Goal: Task Accomplishment & Management: Complete application form

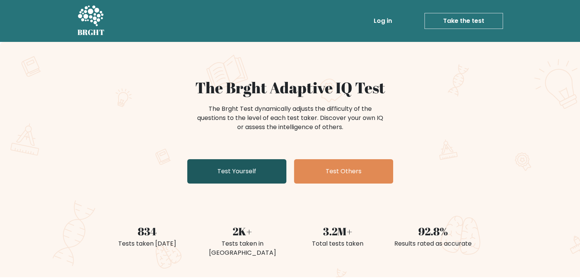
click at [264, 176] on link "Test Yourself" at bounding box center [236, 171] width 99 height 24
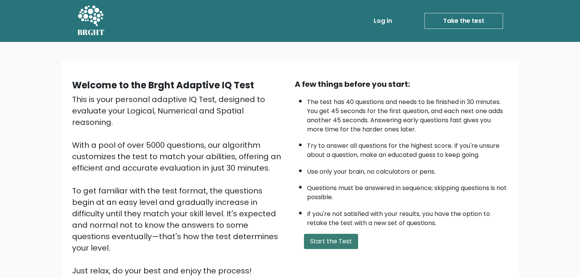
click at [321, 239] on button "Start the Test" at bounding box center [331, 241] width 54 height 15
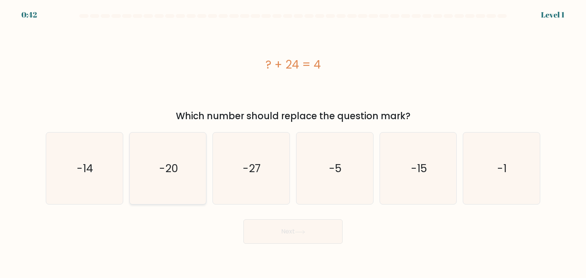
click at [162, 184] on icon "-20" at bounding box center [168, 169] width 72 height 72
click at [293, 143] on input "b. -20" at bounding box center [293, 141] width 0 height 4
radio input "true"
click at [285, 230] on button "Next" at bounding box center [292, 232] width 99 height 24
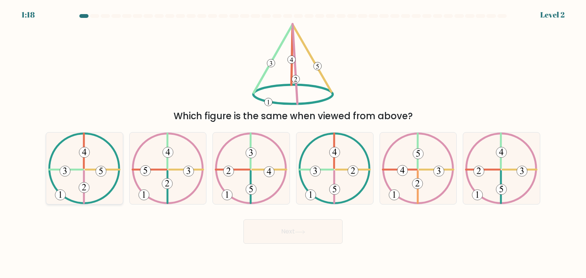
click at [75, 175] on icon at bounding box center [84, 169] width 72 height 72
click at [293, 143] on input "a." at bounding box center [293, 141] width 0 height 4
radio input "true"
click at [269, 229] on button "Next" at bounding box center [292, 232] width 99 height 24
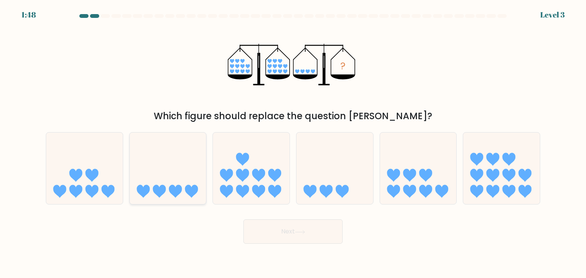
click at [191, 165] on icon at bounding box center [168, 168] width 77 height 63
click at [293, 143] on input "b." at bounding box center [293, 141] width 0 height 4
radio input "true"
click at [298, 239] on button "Next" at bounding box center [292, 232] width 99 height 24
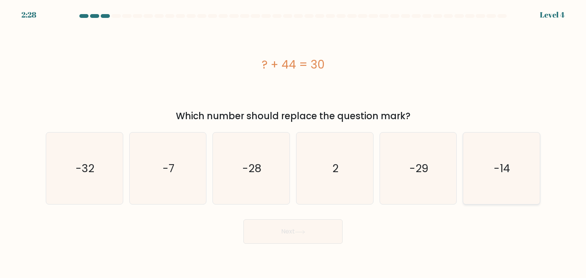
click at [498, 170] on text "-14" at bounding box center [502, 168] width 16 height 15
click at [293, 143] on input "f. -14" at bounding box center [293, 141] width 0 height 4
radio input "true"
click at [291, 227] on button "Next" at bounding box center [292, 232] width 99 height 24
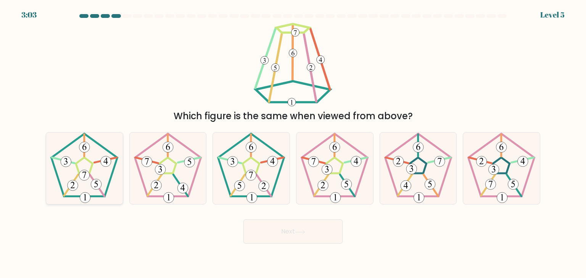
click at [90, 156] on icon at bounding box center [84, 169] width 72 height 72
click at [293, 143] on input "a." at bounding box center [293, 141] width 0 height 4
radio input "true"
click at [261, 242] on button "Next" at bounding box center [292, 232] width 99 height 24
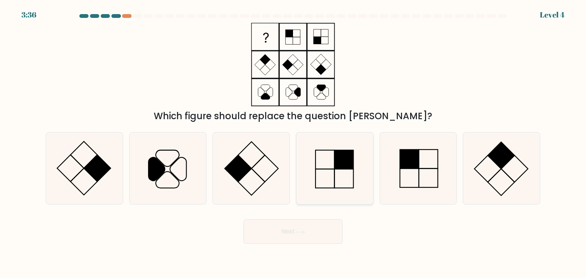
click at [351, 168] on rect at bounding box center [343, 159] width 19 height 19
click at [293, 143] on input "d." at bounding box center [293, 141] width 0 height 4
radio input "true"
click at [275, 239] on button "Next" at bounding box center [292, 232] width 99 height 24
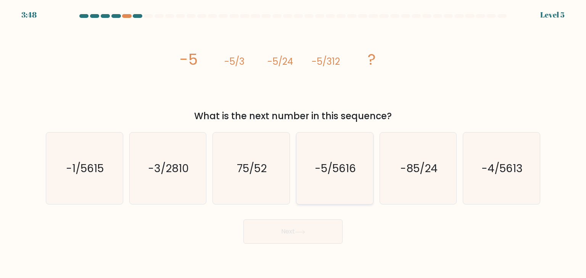
click at [356, 171] on icon "-5/5616" at bounding box center [335, 169] width 72 height 72
click at [293, 143] on input "d. -5/5616" at bounding box center [293, 141] width 0 height 4
radio input "true"
click at [297, 236] on button "Next" at bounding box center [292, 232] width 99 height 24
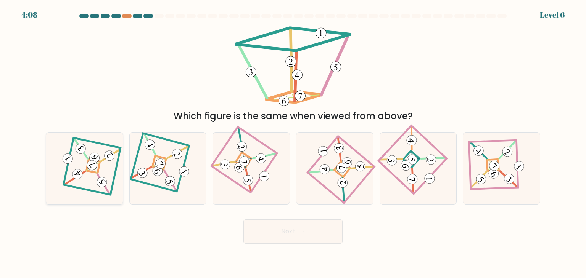
click at [95, 155] on icon at bounding box center [94, 157] width 7 height 6
click at [293, 143] on input "a." at bounding box center [293, 141] width 0 height 4
radio input "true"
click at [321, 234] on button "Next" at bounding box center [292, 232] width 99 height 24
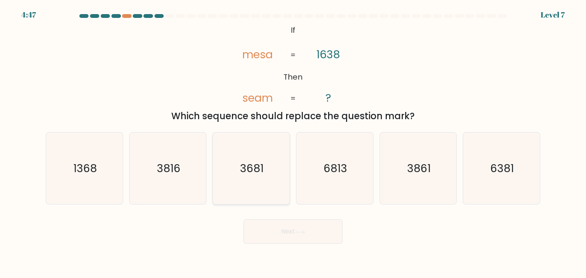
click at [252, 186] on icon "3681" at bounding box center [251, 169] width 72 height 72
click at [293, 143] on input "c. 3681" at bounding box center [293, 141] width 0 height 4
radio input "true"
click at [271, 234] on button "Next" at bounding box center [292, 232] width 99 height 24
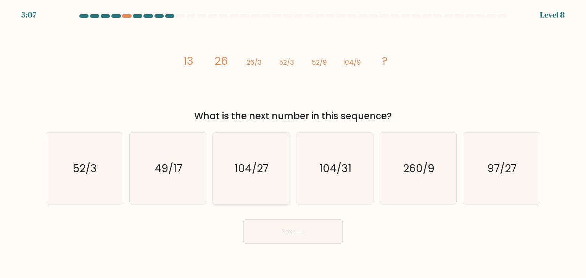
click at [259, 155] on icon "104/27" at bounding box center [251, 169] width 72 height 72
click at [293, 143] on input "c. 104/27" at bounding box center [293, 141] width 0 height 4
radio input "true"
click at [285, 230] on button "Next" at bounding box center [292, 232] width 99 height 24
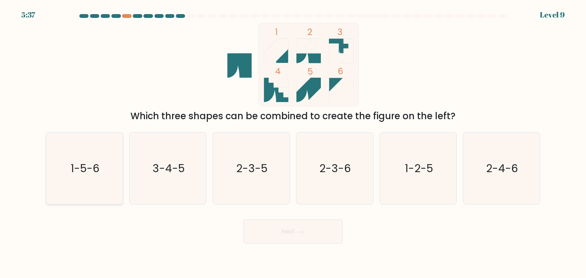
click at [64, 159] on icon "1-5-6" at bounding box center [84, 169] width 72 height 72
click at [293, 143] on input "a. 1-5-6" at bounding box center [293, 141] width 0 height 4
radio input "true"
click at [262, 240] on button "Next" at bounding box center [292, 232] width 99 height 24
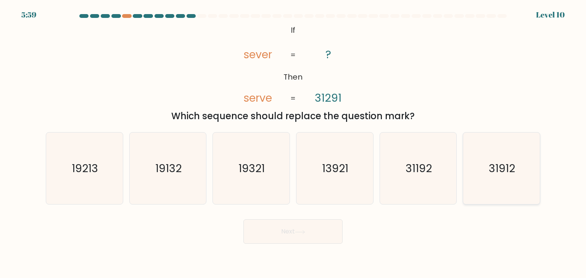
click at [498, 180] on icon "31912" at bounding box center [501, 169] width 72 height 72
click at [293, 143] on input "f. 31912" at bounding box center [293, 141] width 0 height 4
radio input "true"
click at [263, 241] on button "Next" at bounding box center [292, 232] width 99 height 24
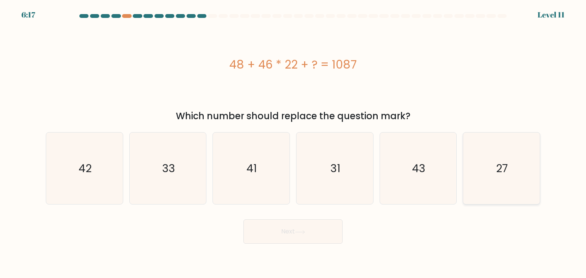
click at [504, 164] on text "27" at bounding box center [502, 168] width 12 height 15
click at [293, 143] on input "f. 27" at bounding box center [293, 141] width 0 height 4
radio input "true"
click at [329, 230] on button "Next" at bounding box center [292, 232] width 99 height 24
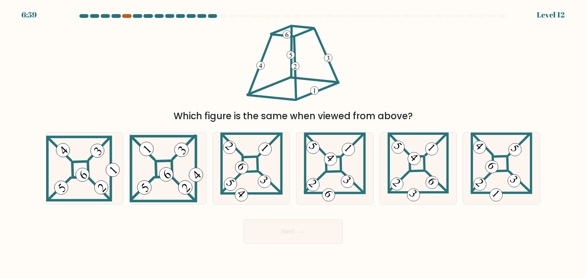
click at [130, 15] on div at bounding box center [126, 16] width 9 height 4
click at [129, 17] on div at bounding box center [126, 16] width 9 height 4
